Goal: Information Seeking & Learning: Learn about a topic

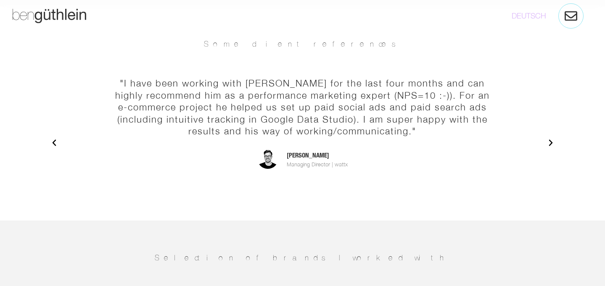
scroll to position [1295, 0]
click at [565, 129] on div ""[PERSON_NAME]'s one of the best. Highly reliable, top quality ad optimization.…" at bounding box center [302, 143] width 597 height 148
click at [564, 138] on div ""[PERSON_NAME]'s one of the best. Highly reliable, top quality ad optimization.…" at bounding box center [302, 143] width 597 height 148
click at [557, 134] on div ""[PERSON_NAME]'s one of the best. Highly reliable, top quality ad optimization.…" at bounding box center [302, 143] width 513 height 148
click at [552, 139] on icon "Next slide" at bounding box center [551, 142] width 4 height 6
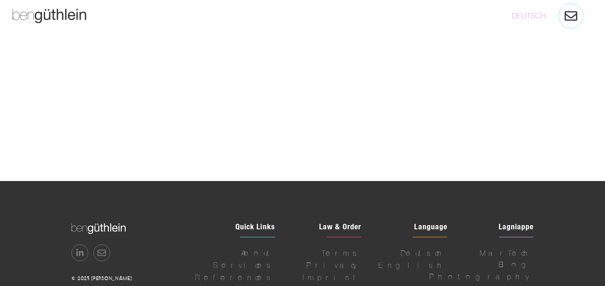
scroll to position [2467, 0]
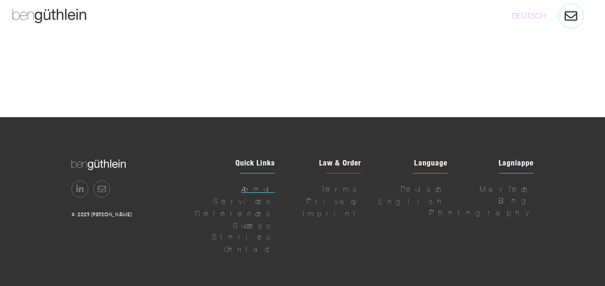
click at [268, 184] on span "About" at bounding box center [258, 189] width 34 height 11
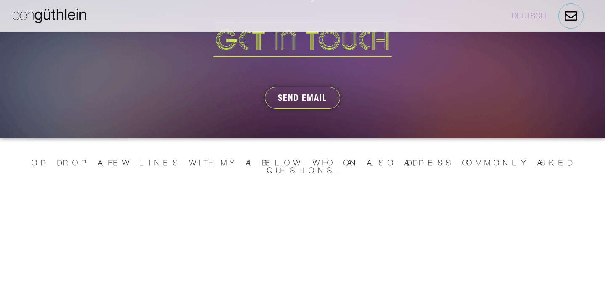
scroll to position [2467, 0]
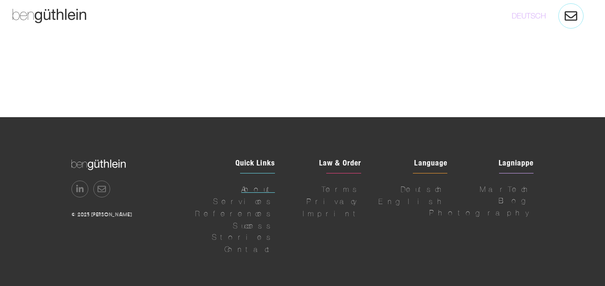
click at [269, 184] on span "About" at bounding box center [258, 189] width 34 height 11
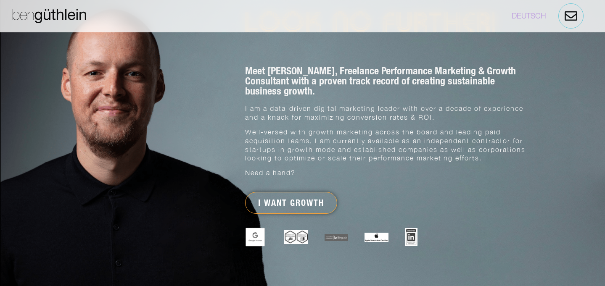
scroll to position [484, 0]
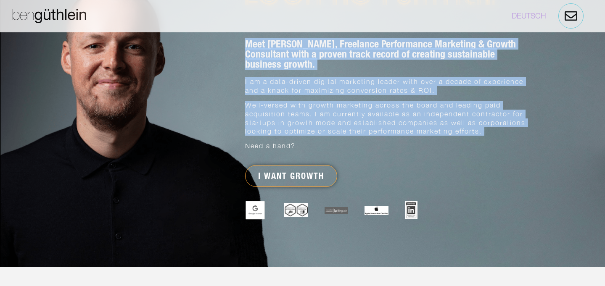
drag, startPoint x: 243, startPoint y: 69, endPoint x: 524, endPoint y: 127, distance: 286.9
click at [524, 128] on section "Meet [PERSON_NAME], Freelance Performance Marketing & Growth Consultant with a …" at bounding box center [302, 113] width 517 height 148
copy section "Meet [PERSON_NAME], Freelance Performance Marketing & Growth Consultant with a …"
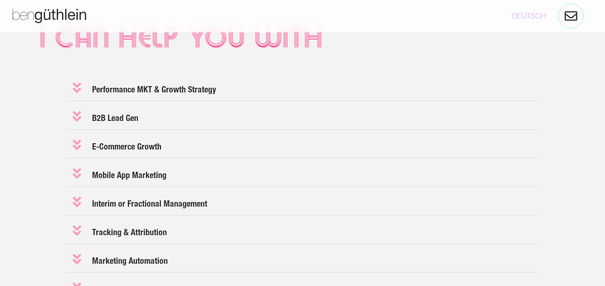
scroll to position [779, 0]
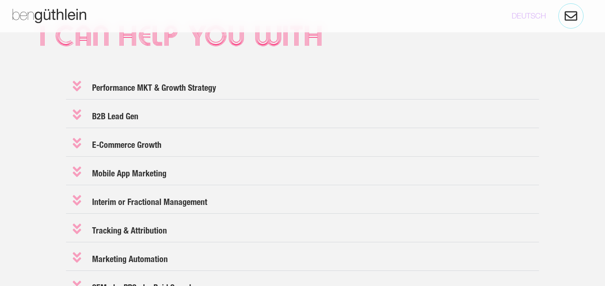
click at [156, 83] on link "Performance MKT & Growth Strategy" at bounding box center [154, 88] width 124 height 10
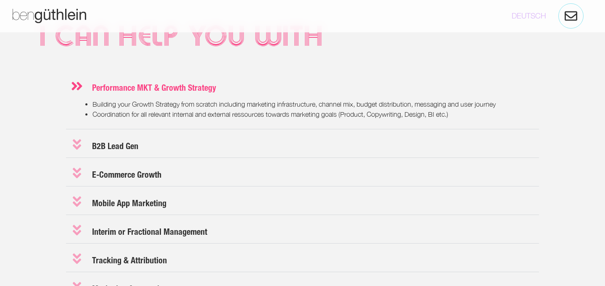
click at [155, 83] on link "Performance MKT & Growth Strategy" at bounding box center [154, 88] width 124 height 10
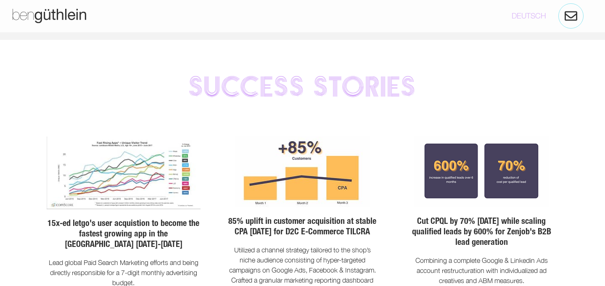
scroll to position [1737, 0]
